Goal: Use online tool/utility: Utilize a website feature to perform a specific function

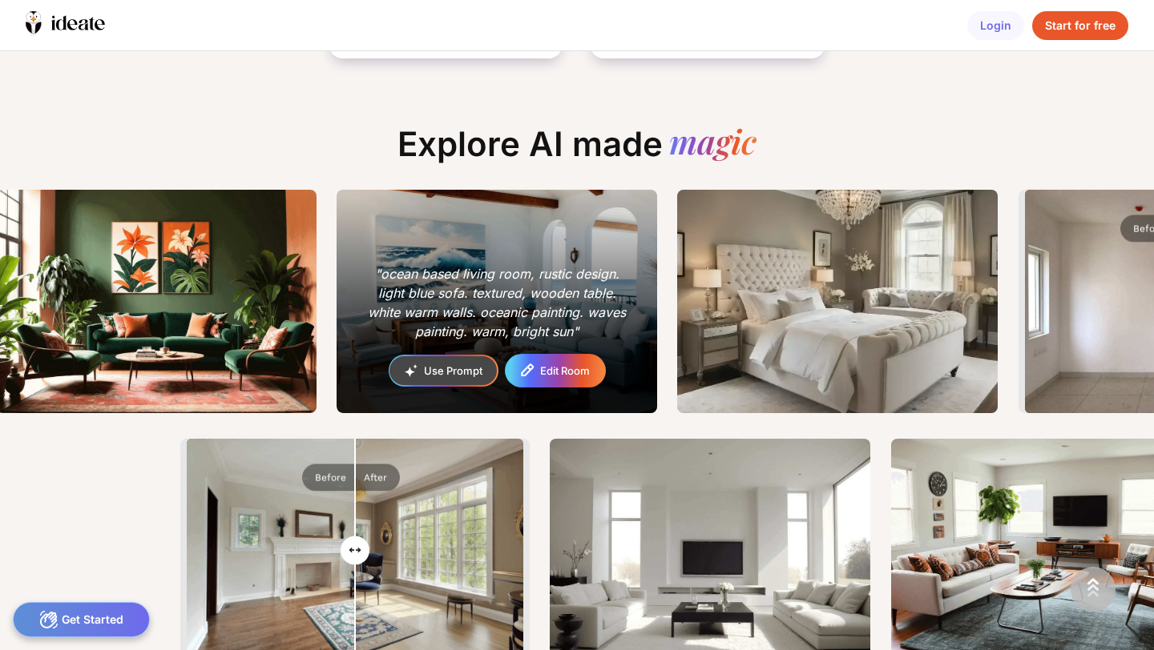
click at [560, 366] on div "Edit Room" at bounding box center [565, 371] width 50 height 10
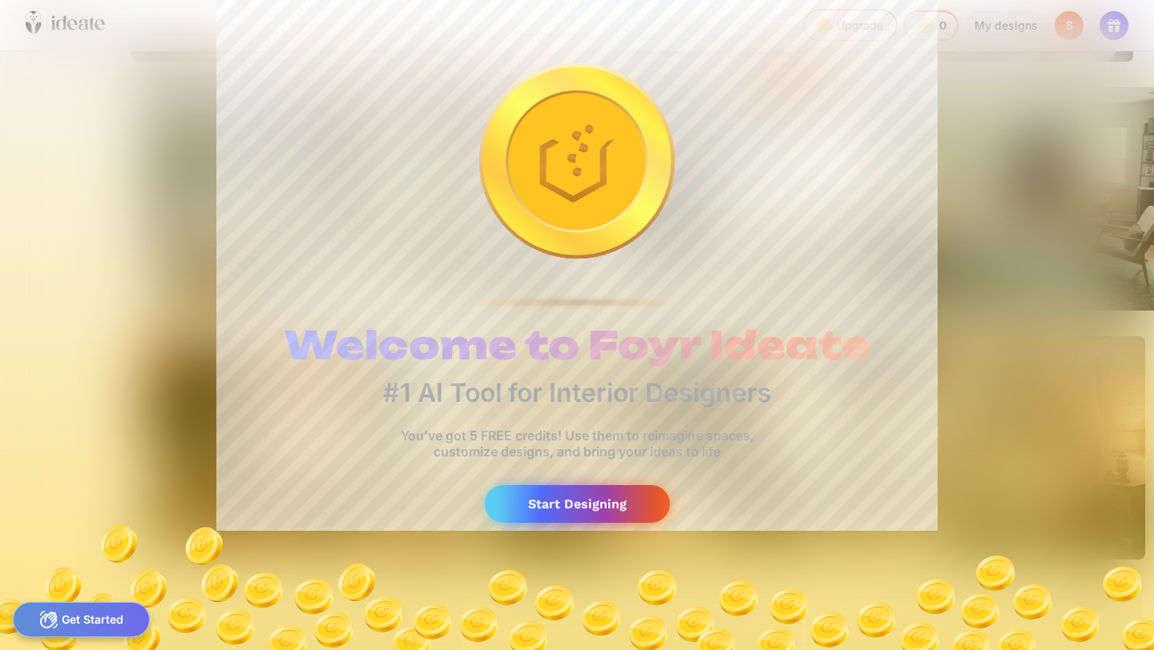
click at [570, 510] on div "Start Designing" at bounding box center [577, 504] width 185 height 38
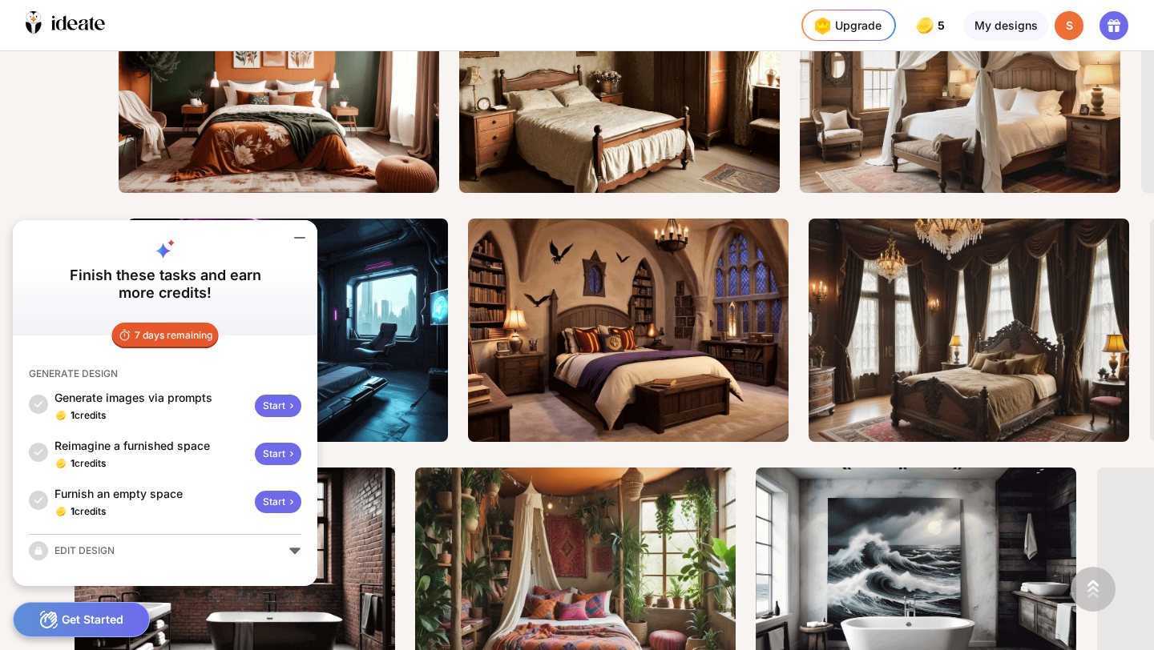
click at [303, 239] on icon at bounding box center [299, 237] width 19 height 19
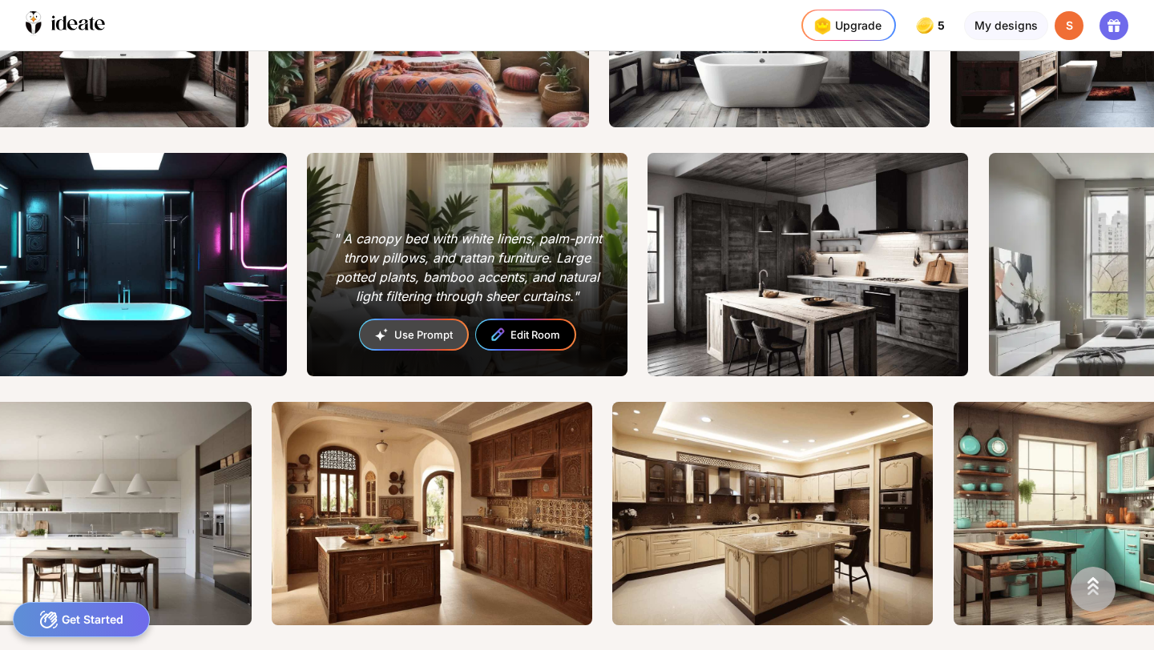
click at [454, 191] on div "" A canopy bed with white linens, palm-print throw pillows, and rattan furnitur…" at bounding box center [467, 265] width 320 height 224
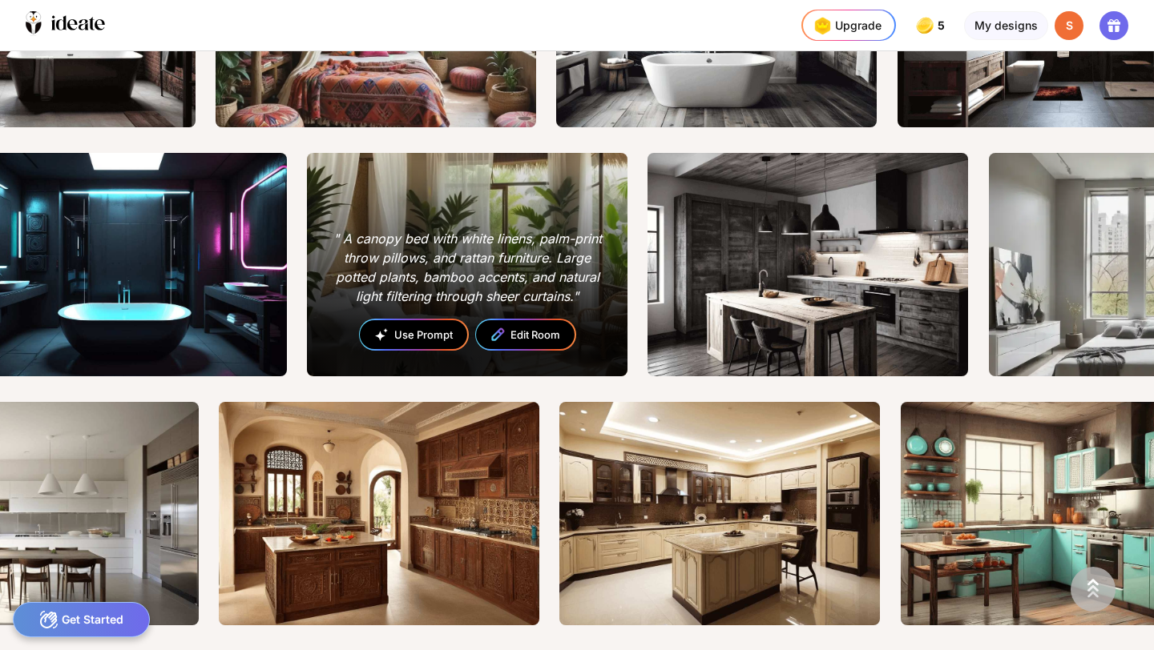
click at [439, 336] on div "Use Prompt" at bounding box center [413, 335] width 107 height 30
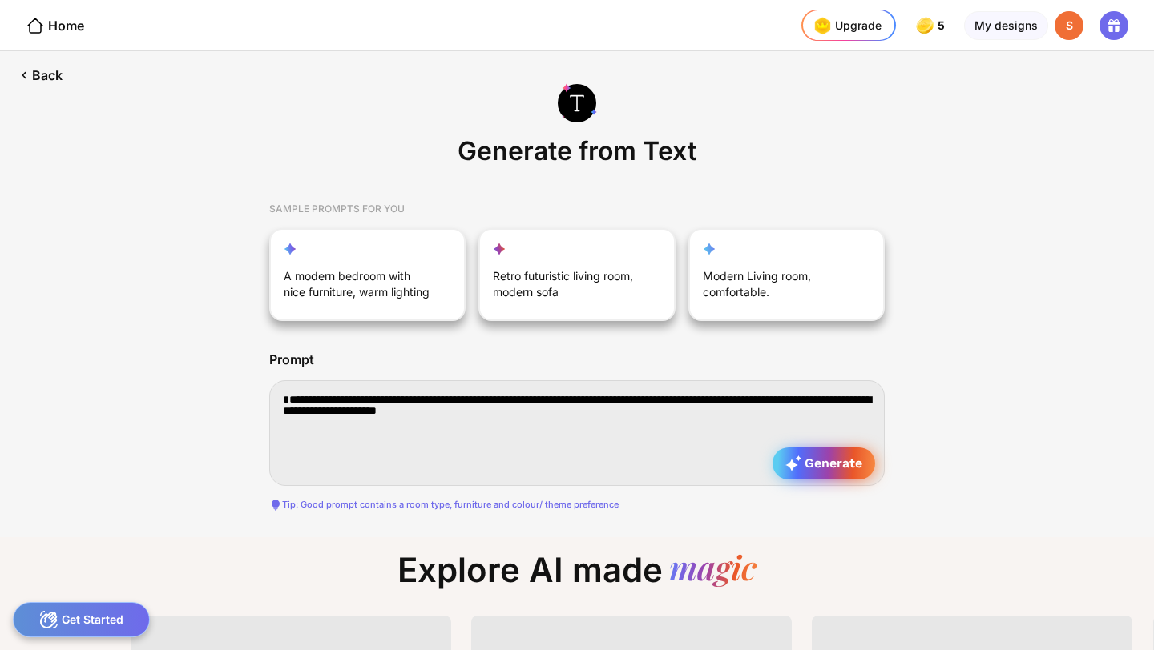
click at [809, 469] on span "Generate" at bounding box center [823, 464] width 77 height 16
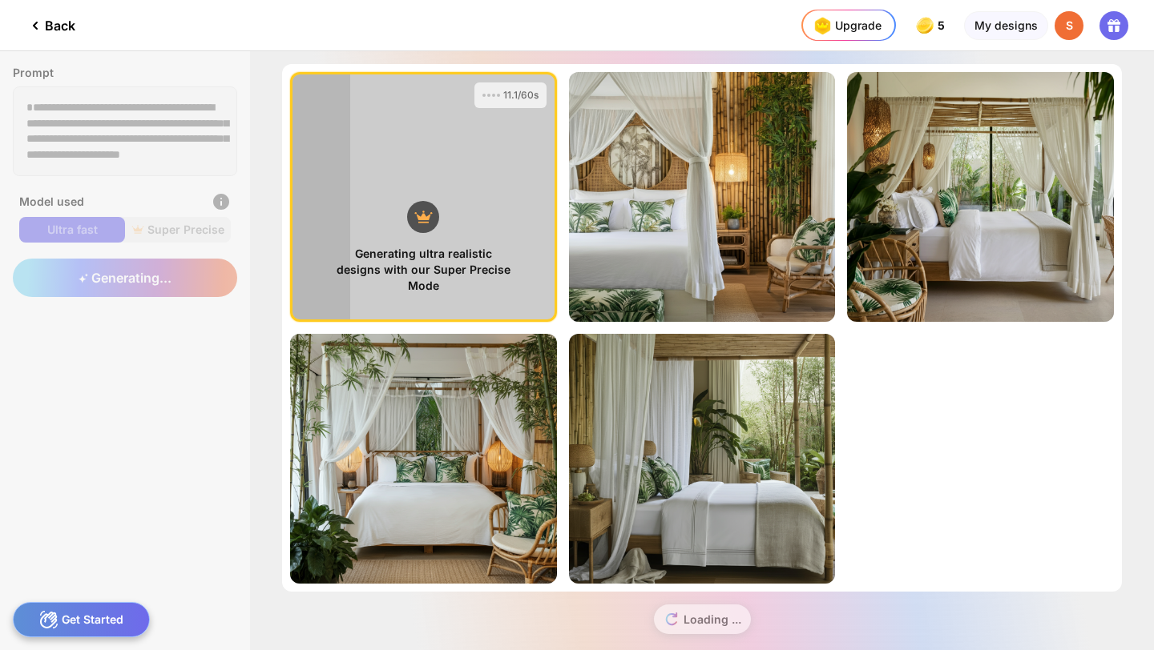
click at [59, 24] on div "Back" at bounding box center [51, 25] width 50 height 19
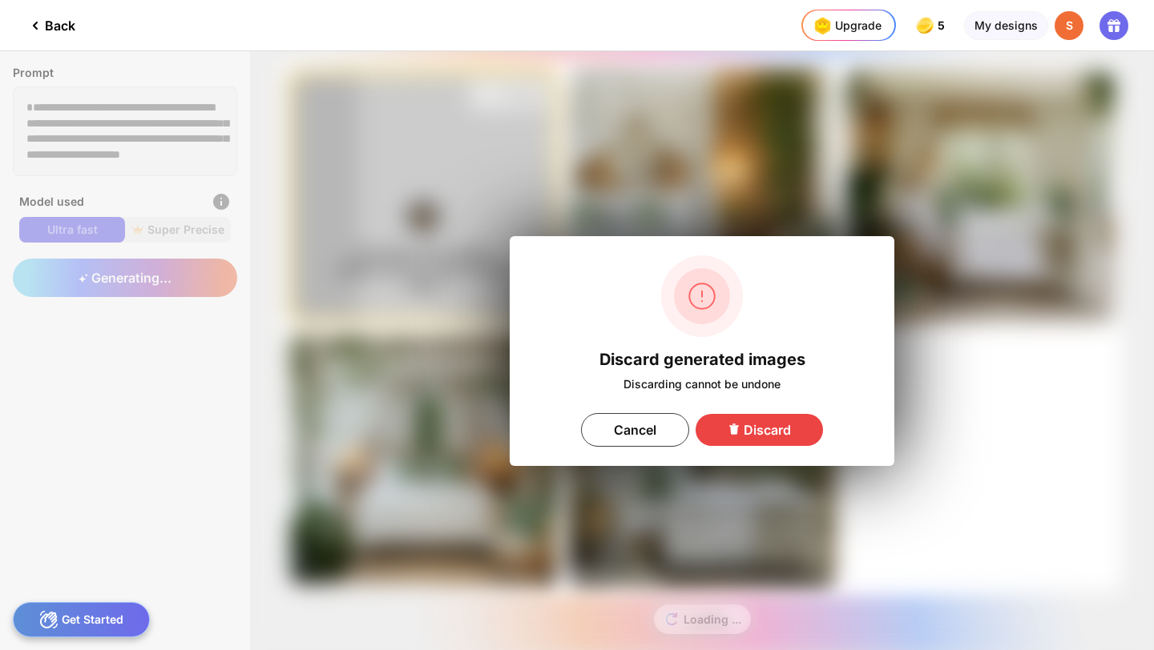
click at [731, 421] on div "Discard" at bounding box center [758, 430] width 127 height 32
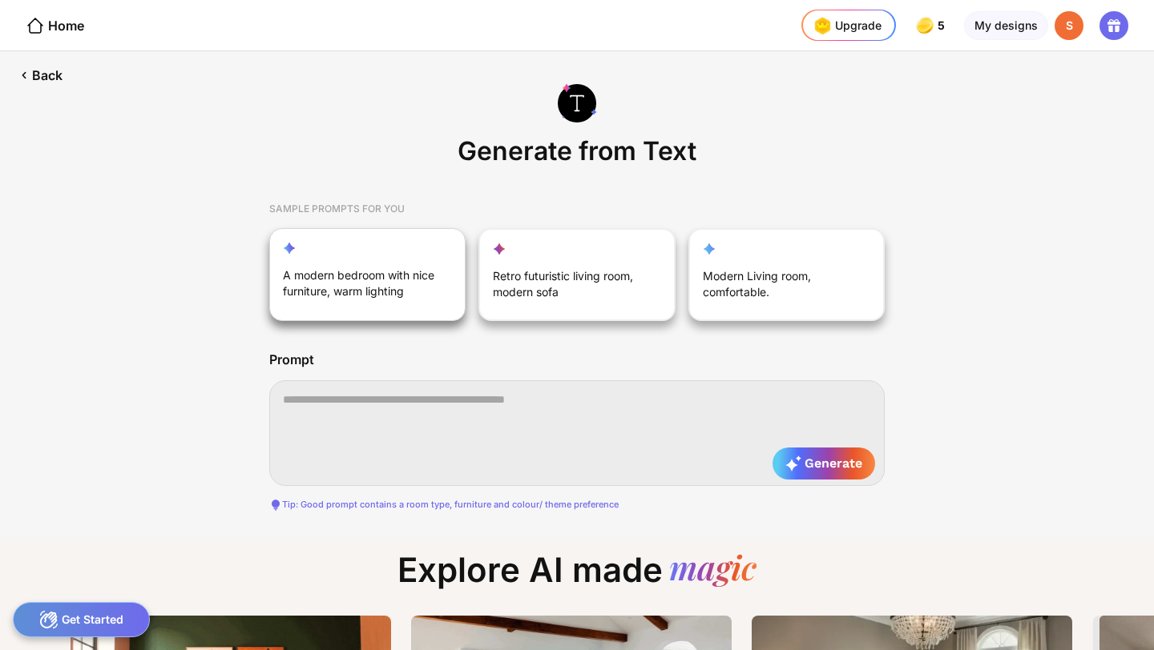
click at [410, 292] on div "A modern bedroom with nice furniture, warm lighting" at bounding box center [359, 287] width 152 height 38
type textarea "**********"
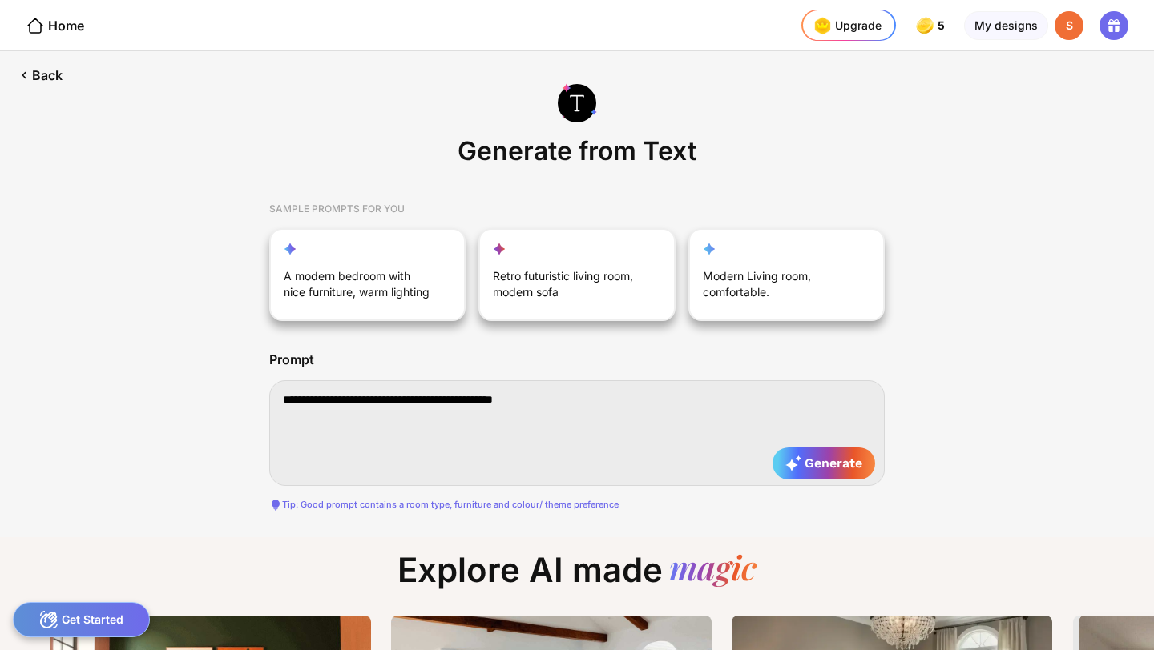
click at [835, 446] on textarea "**********" at bounding box center [576, 434] width 615 height 106
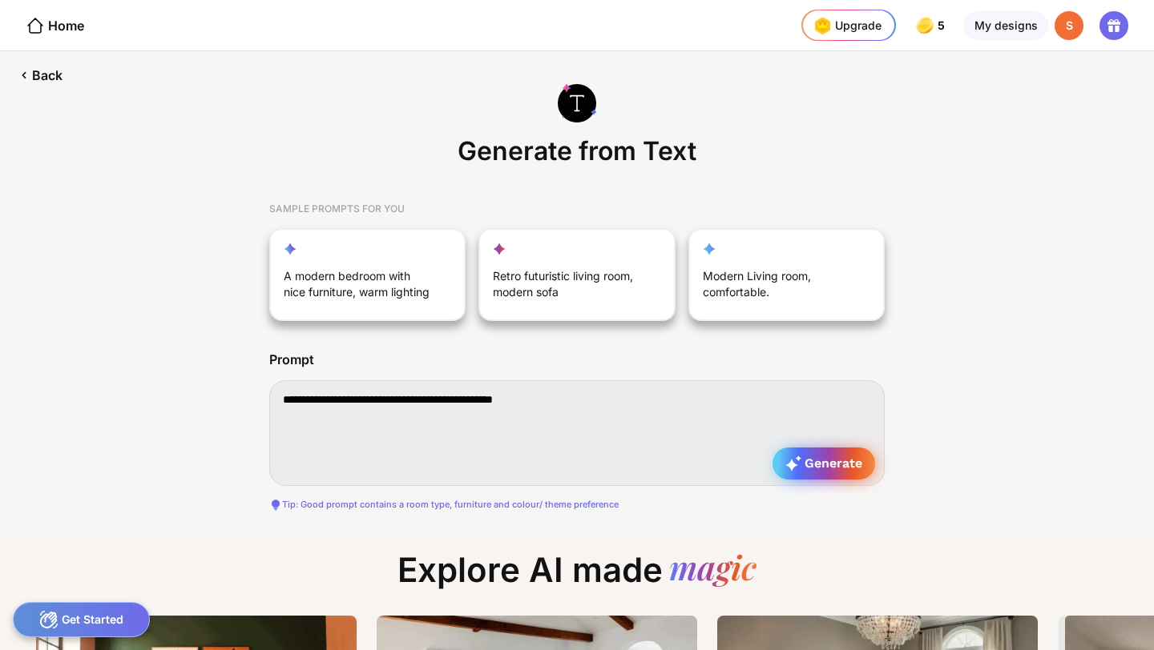
click at [832, 461] on span "Generate" at bounding box center [823, 464] width 77 height 16
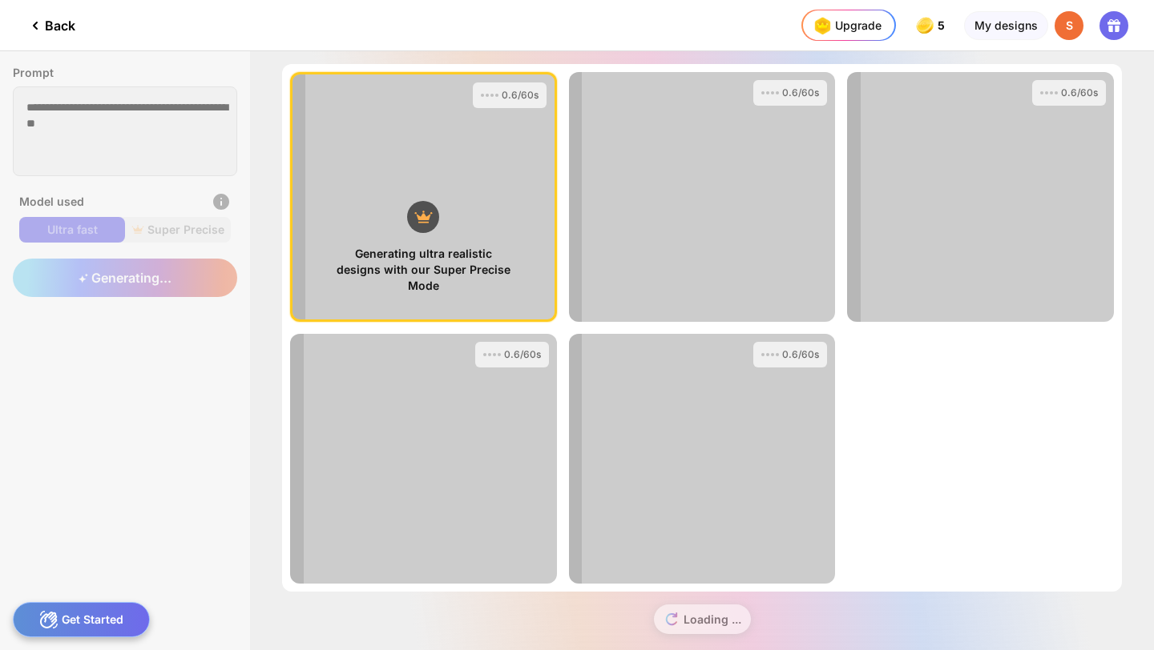
click at [58, 22] on div "Back" at bounding box center [51, 25] width 50 height 19
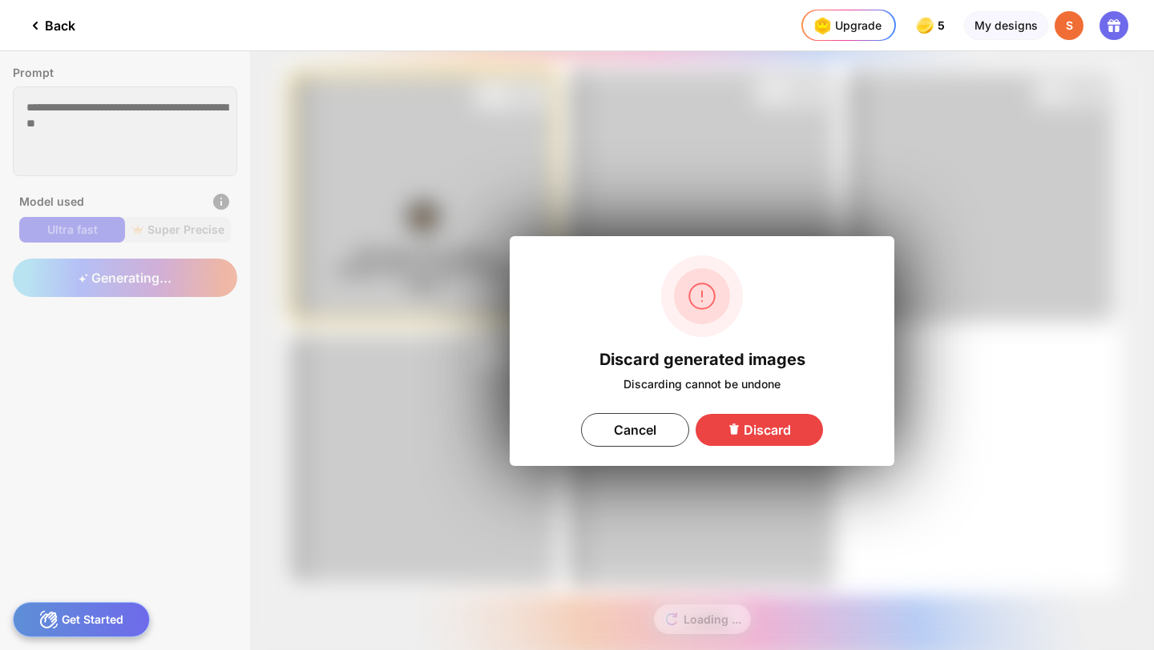
click at [761, 429] on div "Discard" at bounding box center [758, 430] width 127 height 32
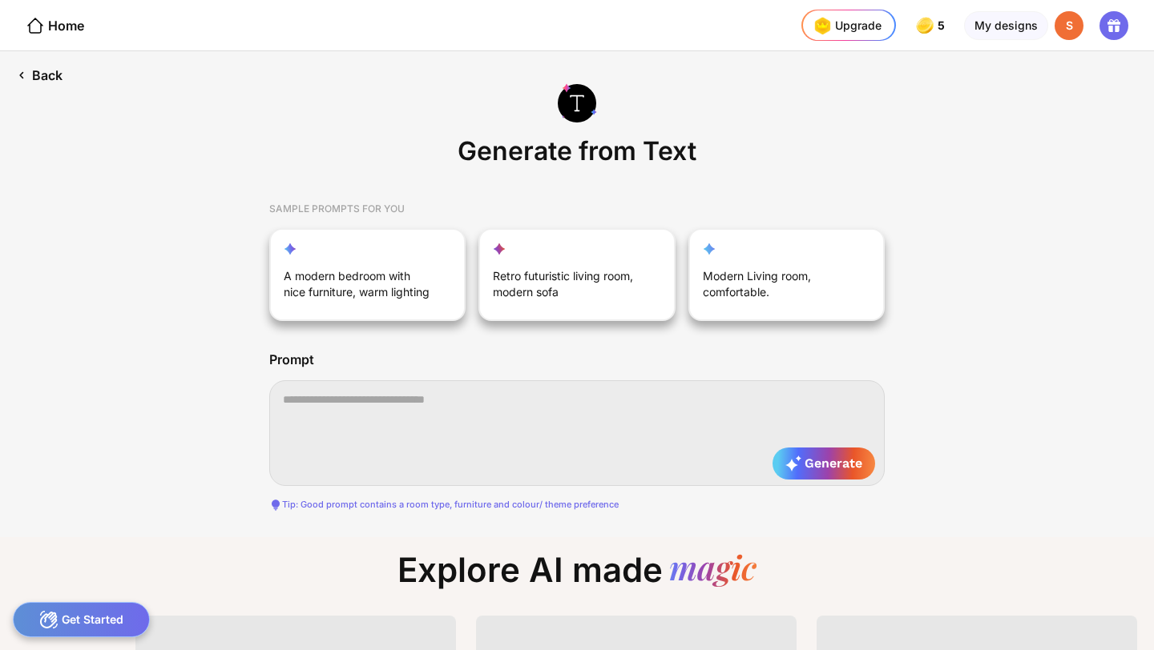
click at [44, 79] on div "Back" at bounding box center [39, 75] width 79 height 48
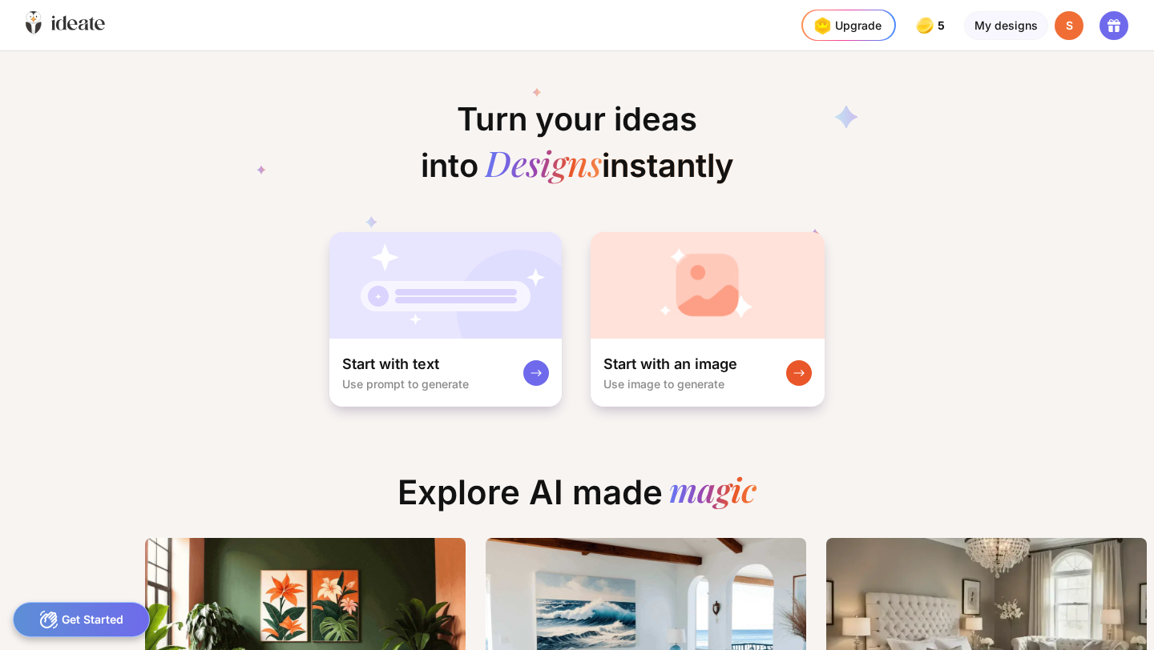
click at [39, 20] on icon at bounding box center [65, 23] width 79 height 25
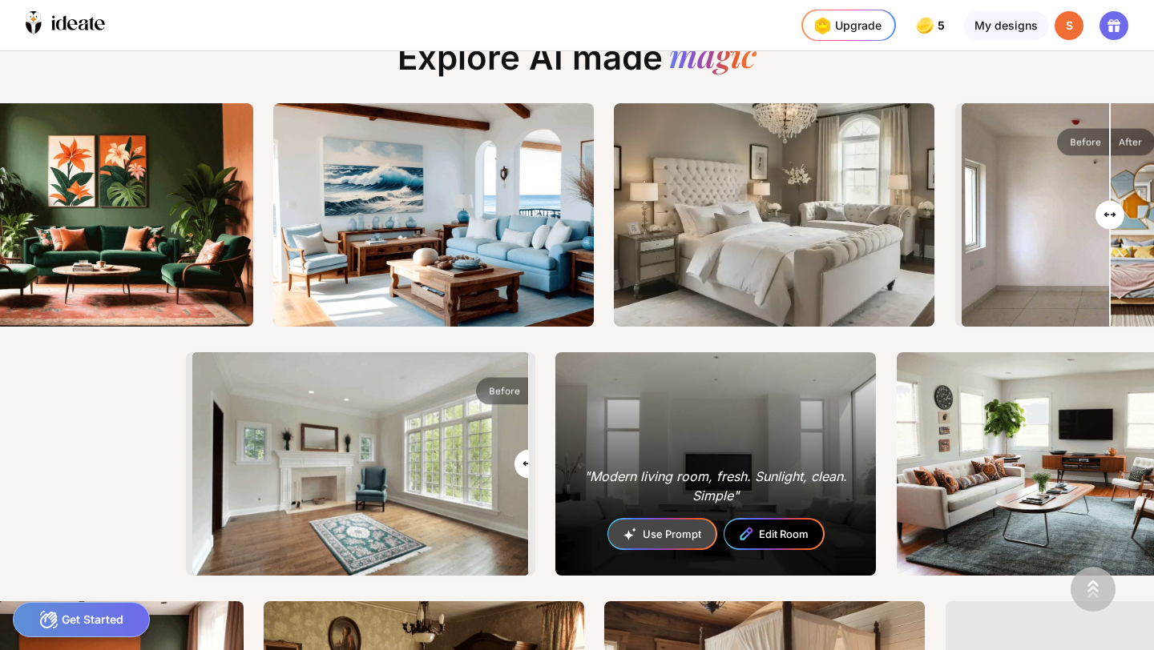
drag, startPoint x: 361, startPoint y: 467, endPoint x: 638, endPoint y: 469, distance: 276.4
click at [527, 469] on input "range" at bounding box center [360, 466] width 333 height 224
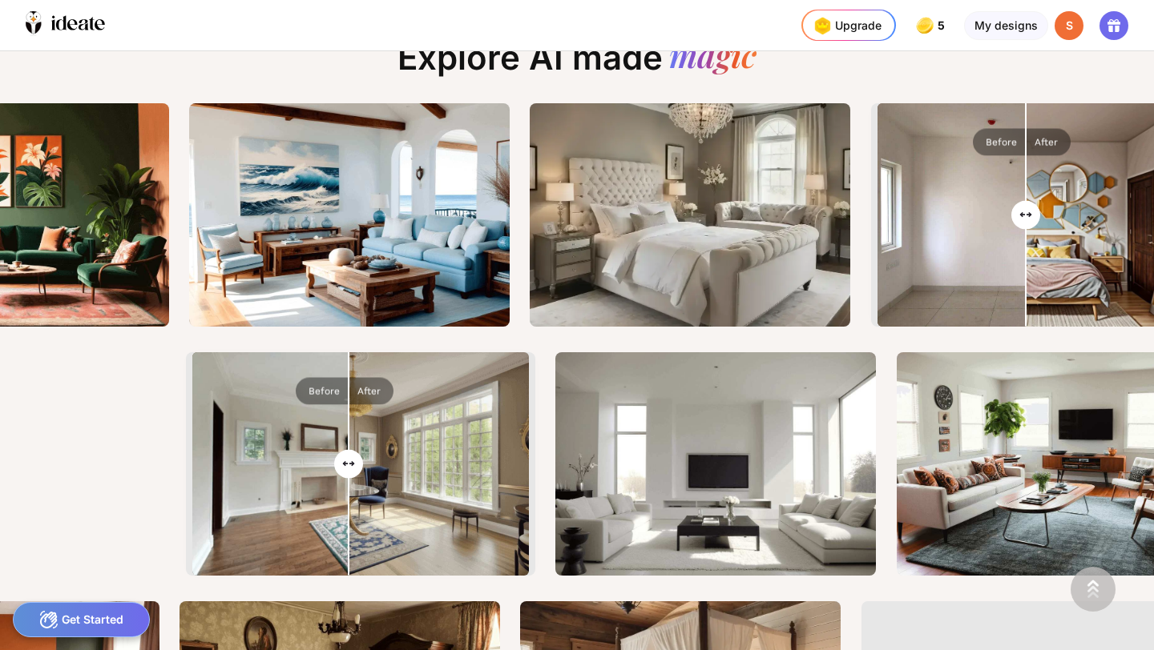
drag, startPoint x: 523, startPoint y: 459, endPoint x: 354, endPoint y: 471, distance: 169.5
type input "****"
click at [354, 471] on input "range" at bounding box center [360, 466] width 333 height 224
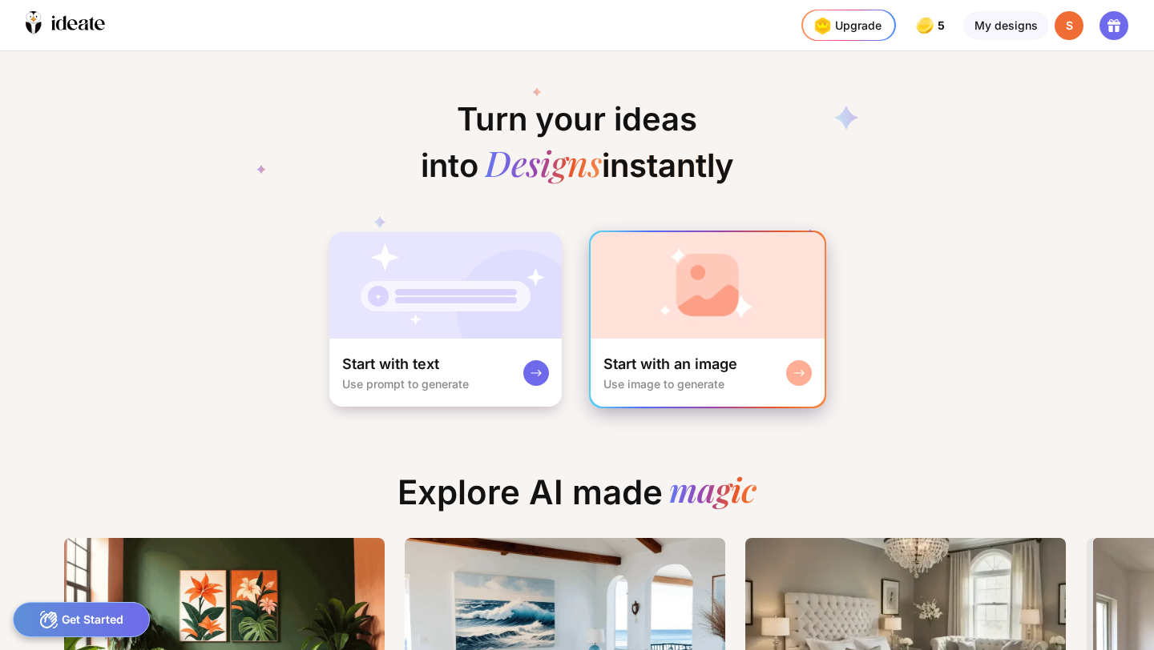
click at [640, 315] on img at bounding box center [707, 285] width 234 height 107
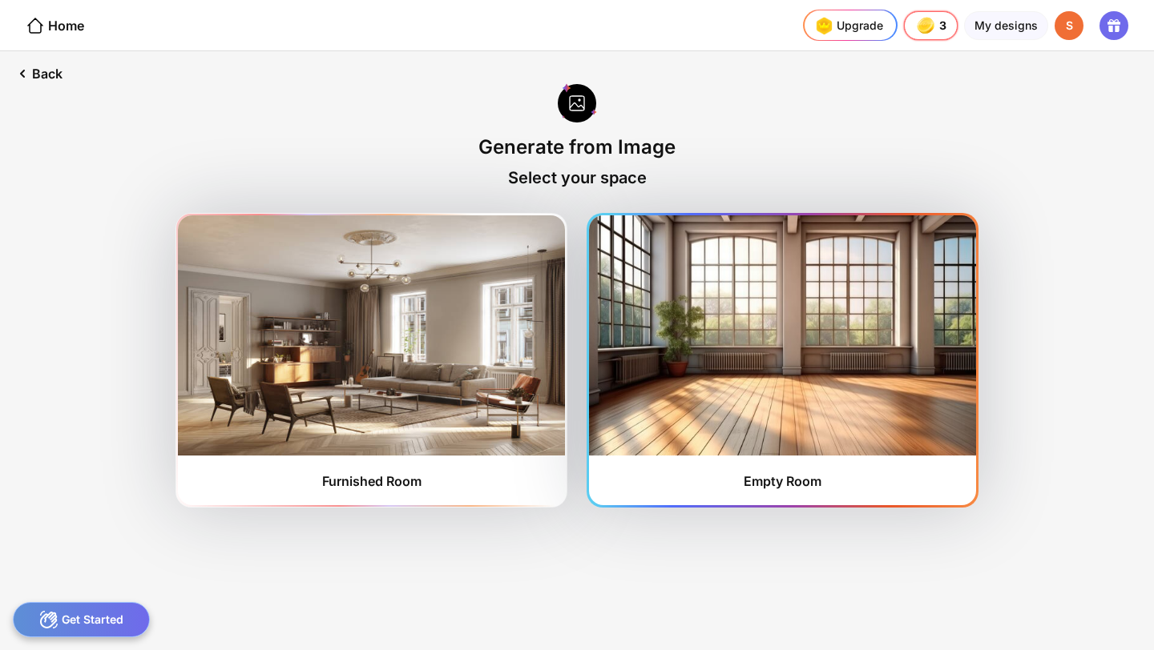
click at [770, 361] on img at bounding box center [782, 335] width 387 height 240
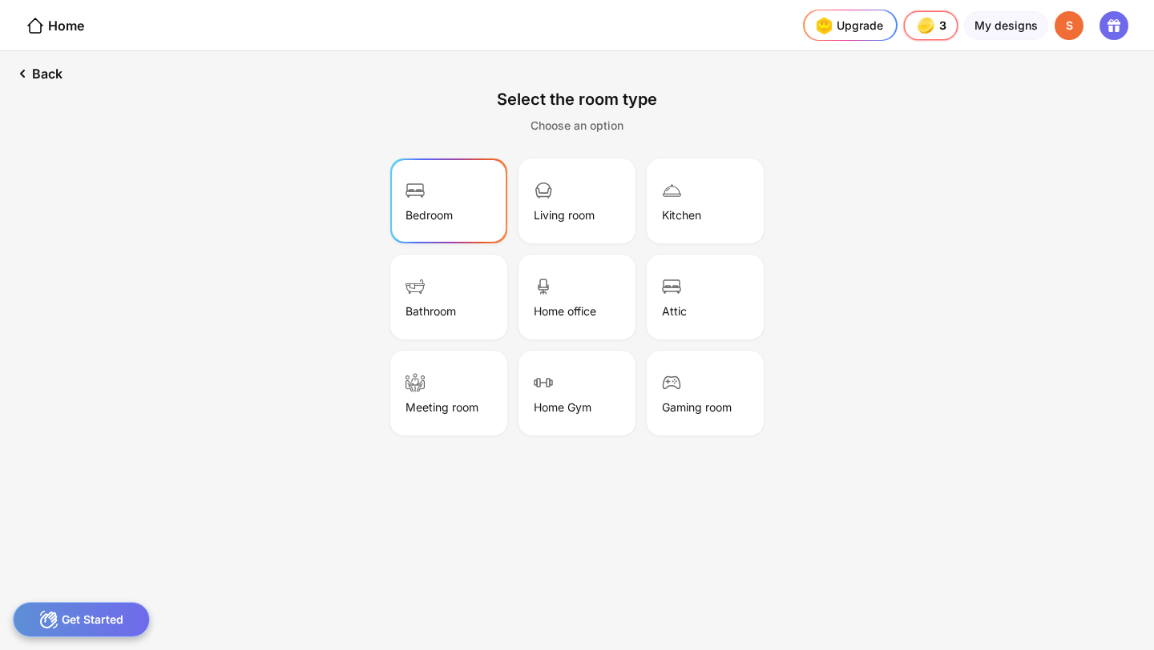
click at [465, 224] on div "Bedroom" at bounding box center [449, 201] width 112 height 80
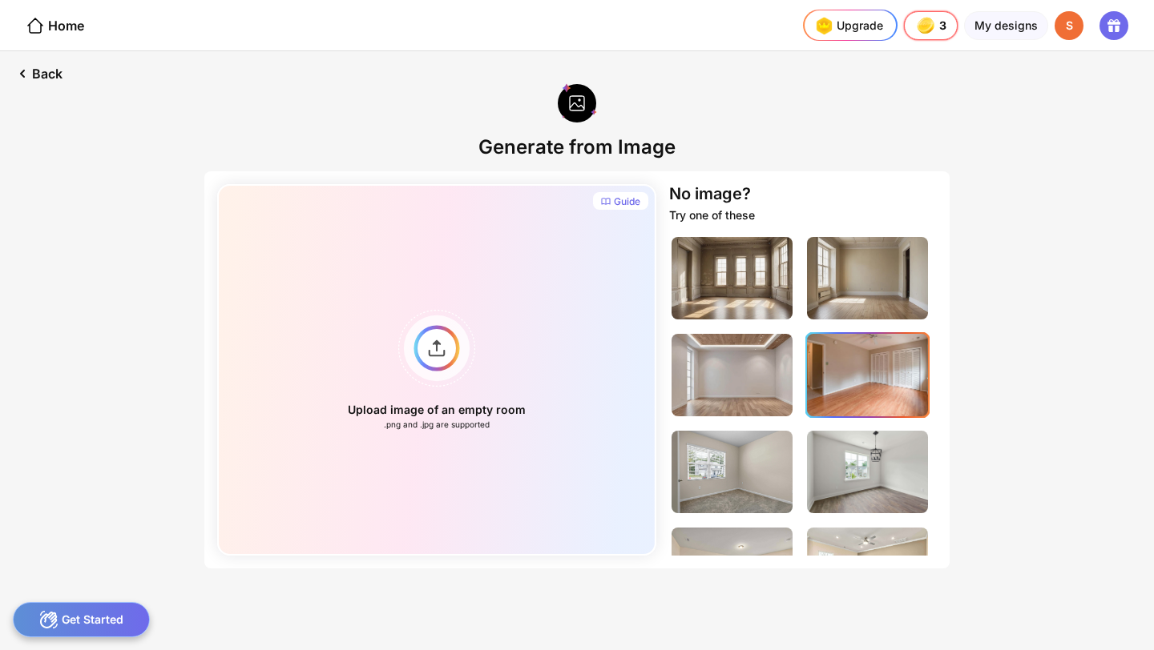
click at [863, 391] on img at bounding box center [867, 375] width 121 height 83
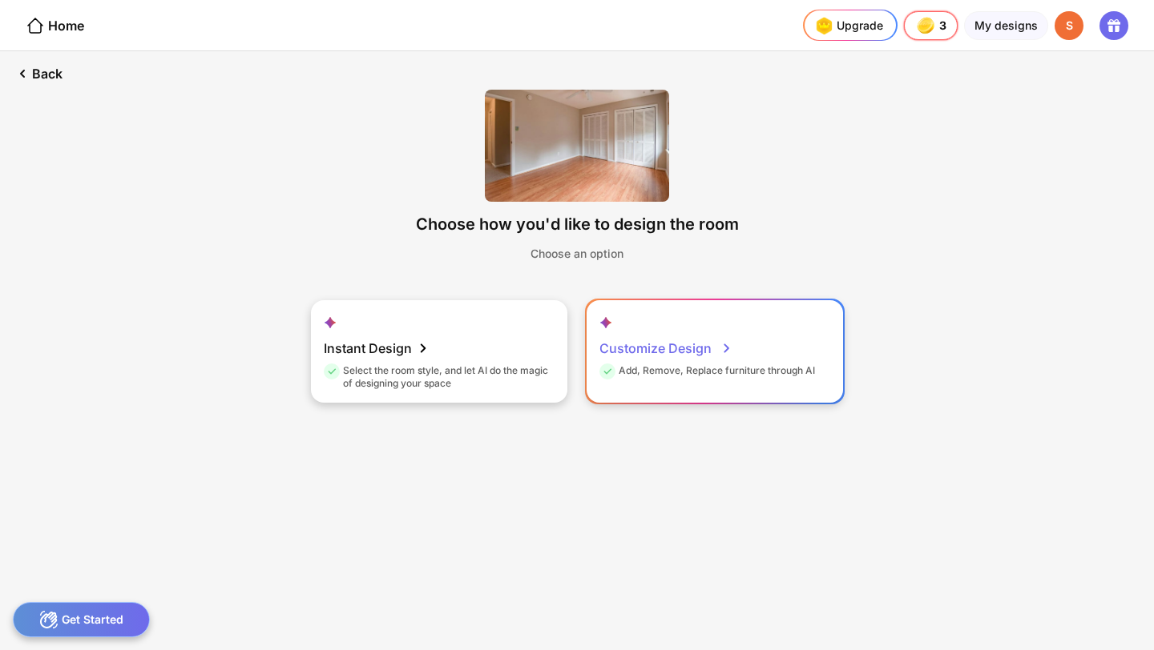
click at [632, 337] on div "Customize Design" at bounding box center [665, 348] width 133 height 32
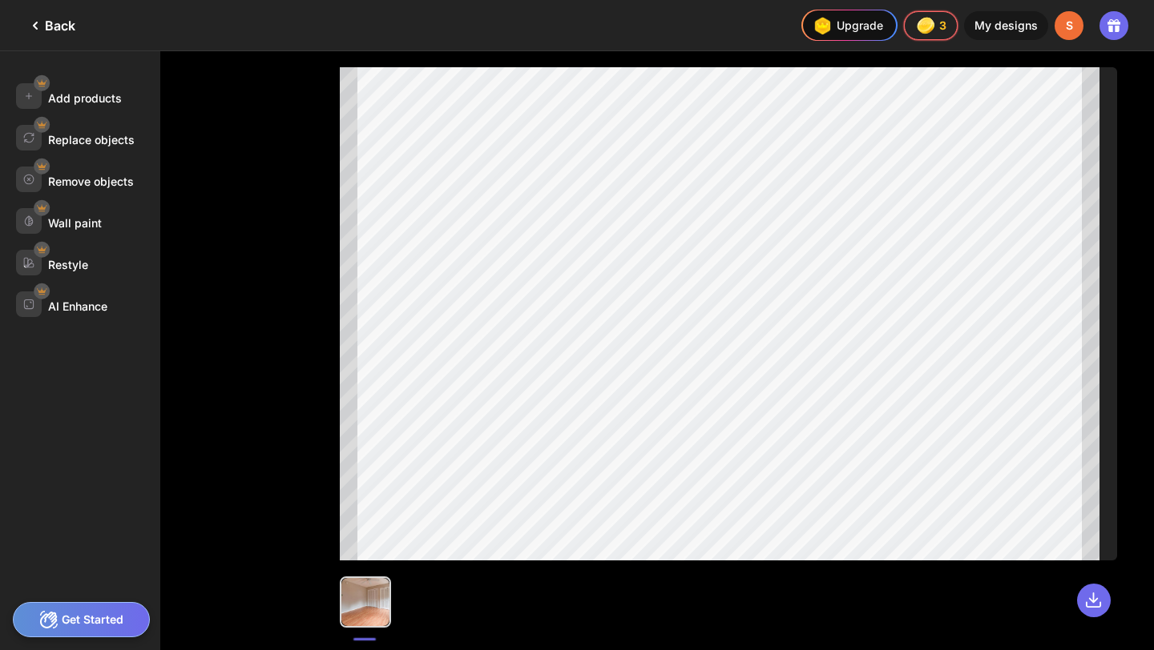
click at [57, 28] on div "Back" at bounding box center [51, 25] width 50 height 19
